Goal: Information Seeking & Learning: Learn about a topic

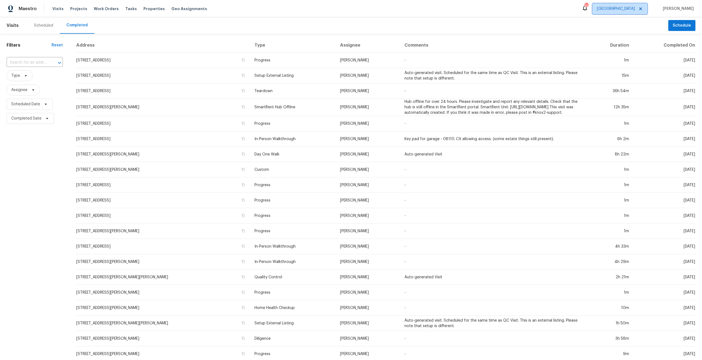
click at [642, 9] on span at bounding box center [639, 9] width 6 height 4
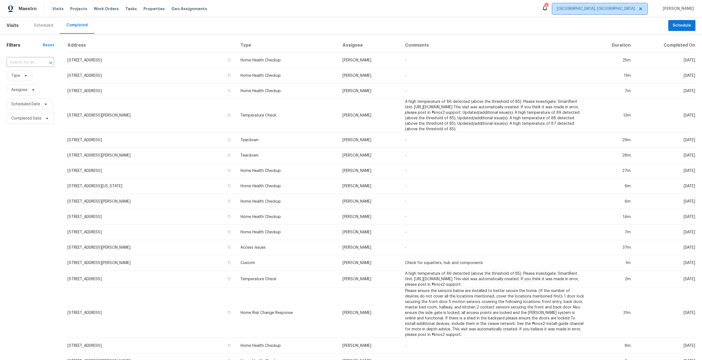
click at [631, 6] on span "[GEOGRAPHIC_DATA], [GEOGRAPHIC_DATA]" at bounding box center [599, 8] width 95 height 11
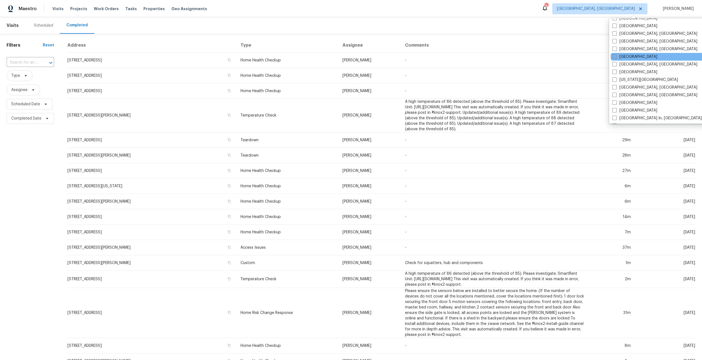
scroll to position [164, 0]
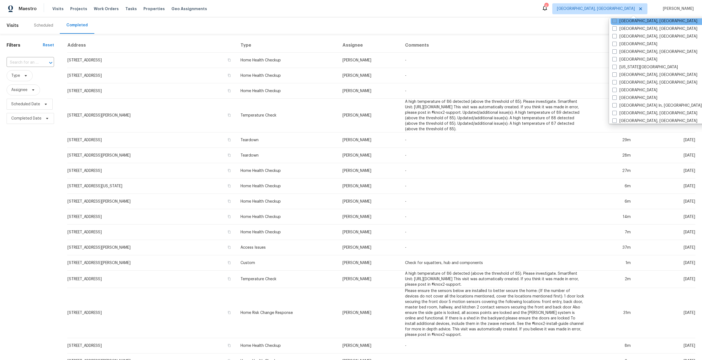
click at [629, 23] on label "[GEOGRAPHIC_DATA], [GEOGRAPHIC_DATA]" at bounding box center [654, 20] width 85 height 5
click at [615, 22] on input "[GEOGRAPHIC_DATA], [GEOGRAPHIC_DATA]" at bounding box center [614, 20] width 4 height 4
checkbox input "true"
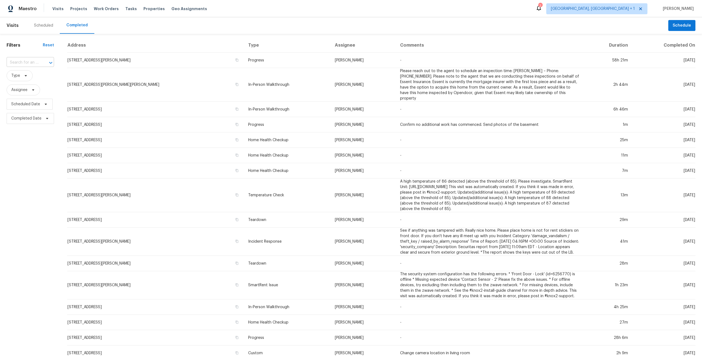
click at [39, 61] on div "​" at bounding box center [30, 62] width 47 height 8
type input "46210"
click at [27, 75] on li "[STREET_ADDRESS][PERSON_NAME][PERSON_NAME]" at bounding box center [30, 80] width 47 height 21
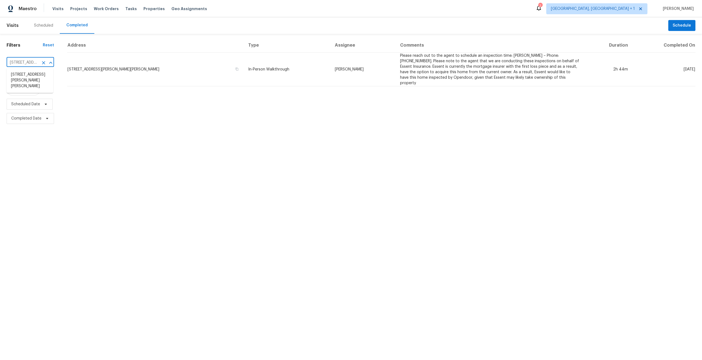
click at [35, 63] on input "[STREET_ADDRESS][PERSON_NAME][PERSON_NAME]" at bounding box center [23, 62] width 32 height 8
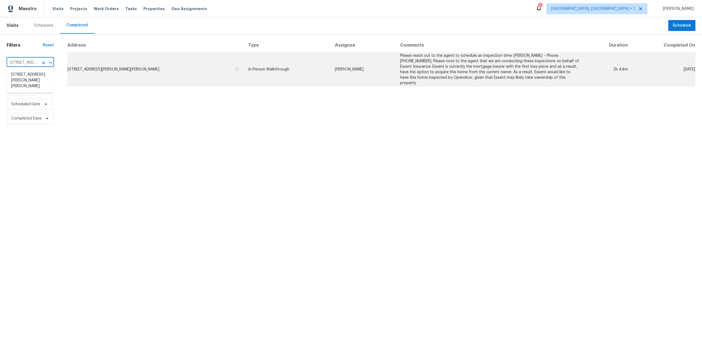
click at [295, 70] on td "In-Person Walkthrough" at bounding box center [287, 70] width 87 height 34
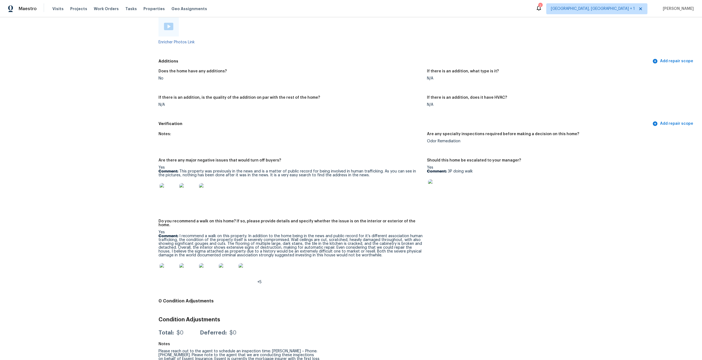
scroll to position [1028, 0]
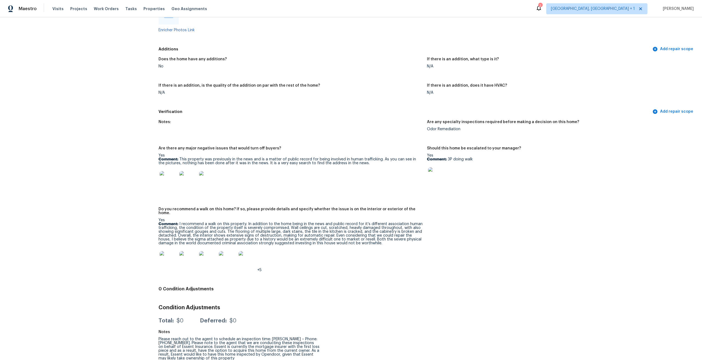
drag, startPoint x: 188, startPoint y: 228, endPoint x: 393, endPoint y: 237, distance: 205.5
click at [393, 237] on div "Yes Comment: I recommend a walk on this property. In addition to the home being…" at bounding box center [290, 245] width 264 height 54
click at [388, 237] on p "Comment: I recommend a walk on this property. In addition to the home being in …" at bounding box center [290, 233] width 264 height 23
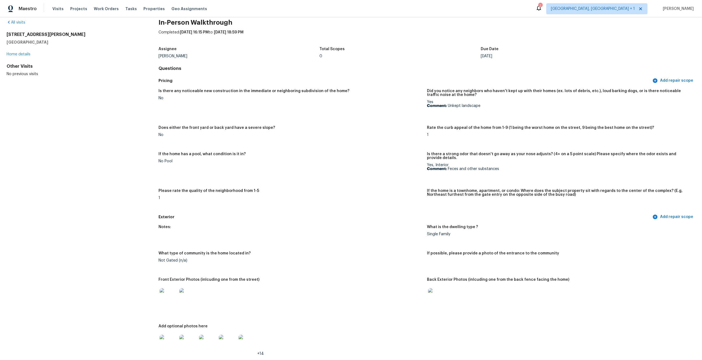
scroll to position [0, 0]
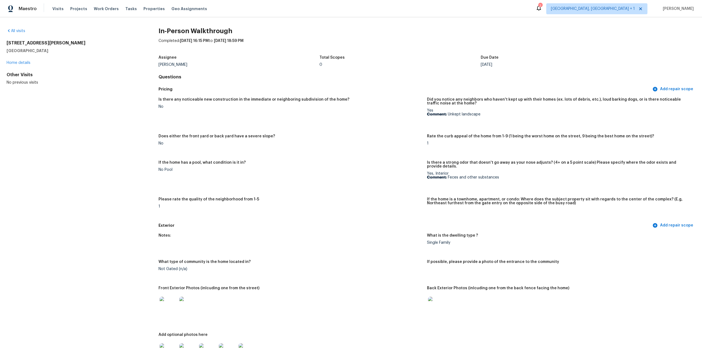
click at [163, 303] on img at bounding box center [168, 305] width 18 height 18
click at [446, 296] on div at bounding box center [559, 305] width 264 height 24
click at [437, 301] on img at bounding box center [437, 305] width 18 height 18
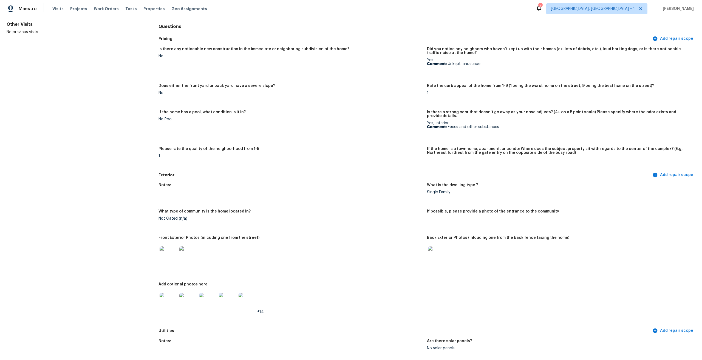
scroll to position [55, 0]
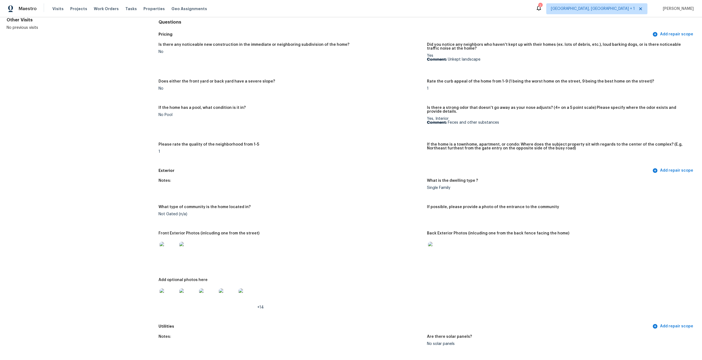
click at [166, 291] on img at bounding box center [168, 297] width 18 height 18
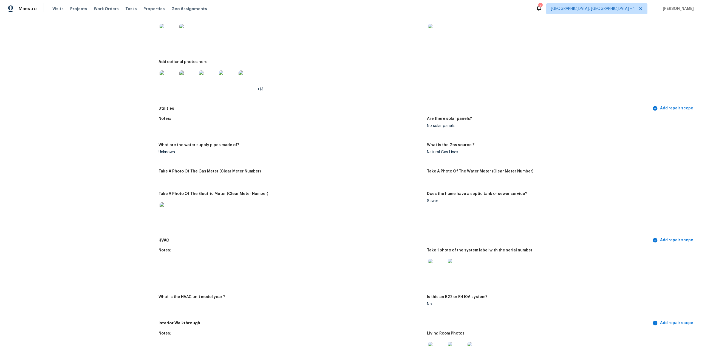
scroll to position [274, 0]
click at [166, 204] on img at bounding box center [168, 210] width 18 height 18
click at [430, 266] on img at bounding box center [437, 266] width 18 height 18
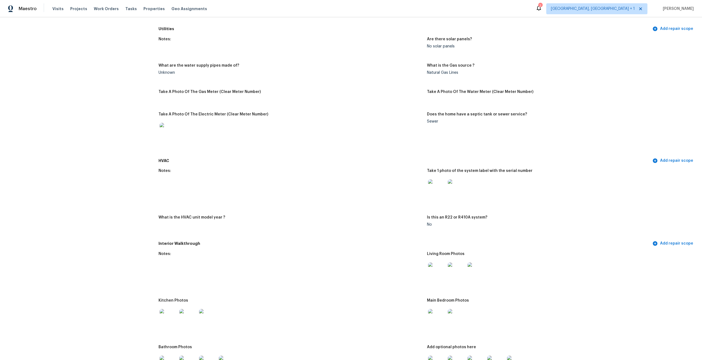
scroll to position [466, 0]
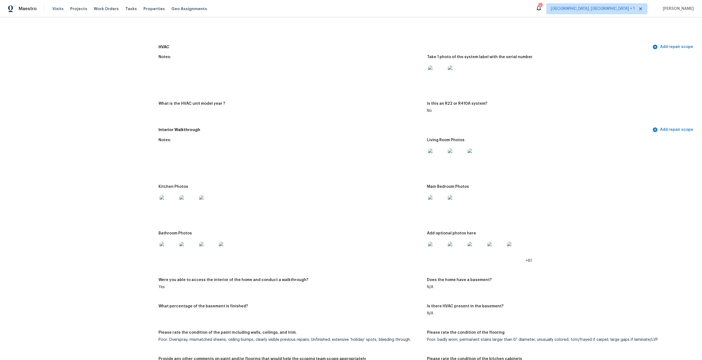
click at [438, 158] on img at bounding box center [437, 158] width 18 height 18
click at [170, 205] on img at bounding box center [168, 204] width 18 height 18
click at [436, 249] on img at bounding box center [437, 251] width 18 height 18
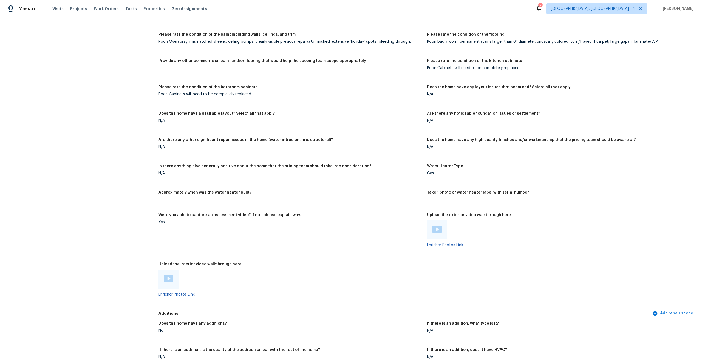
scroll to position [877, 0]
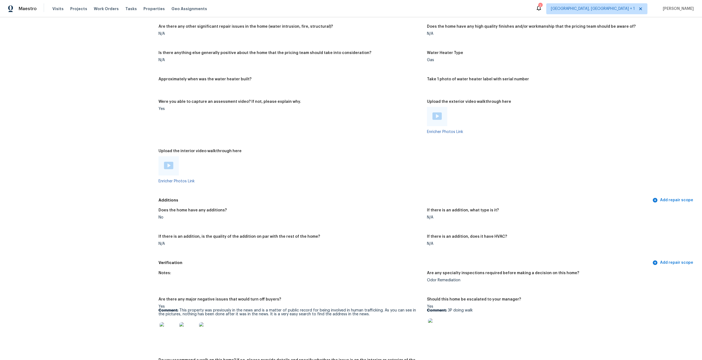
click at [166, 323] on img at bounding box center [168, 331] width 18 height 18
click at [435, 324] on img at bounding box center [437, 327] width 18 height 18
click at [435, 323] on img at bounding box center [437, 327] width 18 height 18
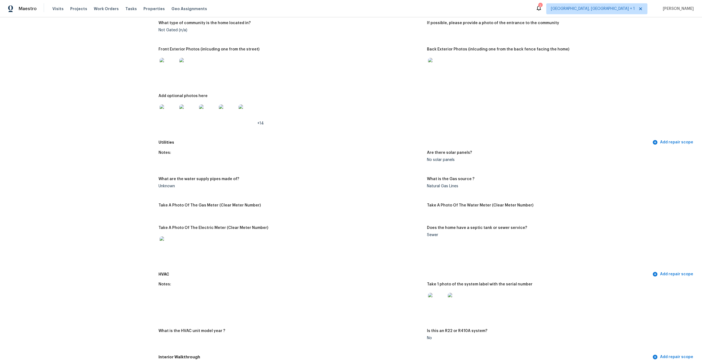
scroll to position [0, 0]
